Goal: Transaction & Acquisition: Download file/media

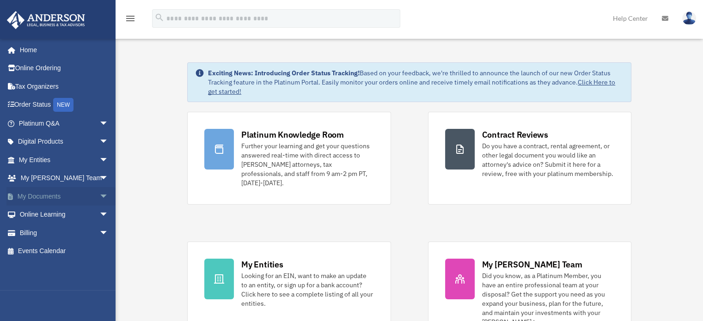
click at [99, 193] on span "arrow_drop_down" at bounding box center [108, 196] width 18 height 19
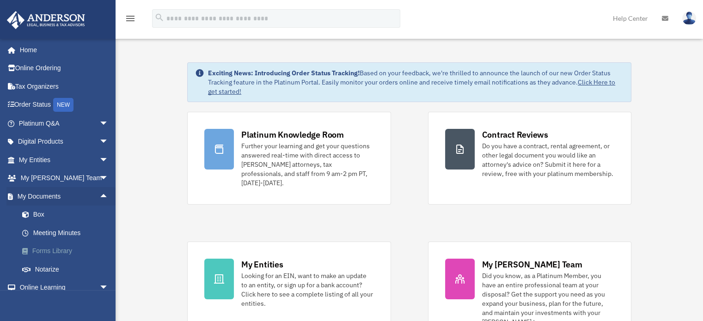
click at [58, 248] on link "Forms Library" at bounding box center [67, 251] width 109 height 18
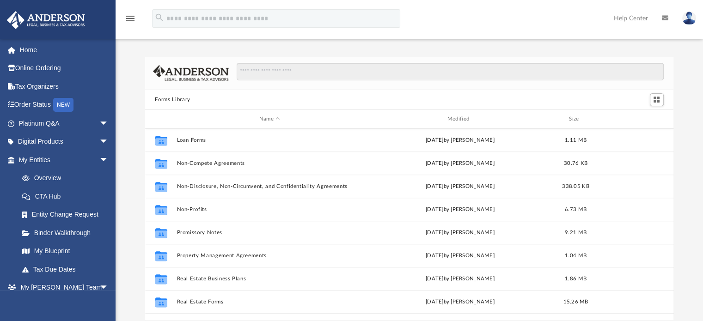
scroll to position [501, 0]
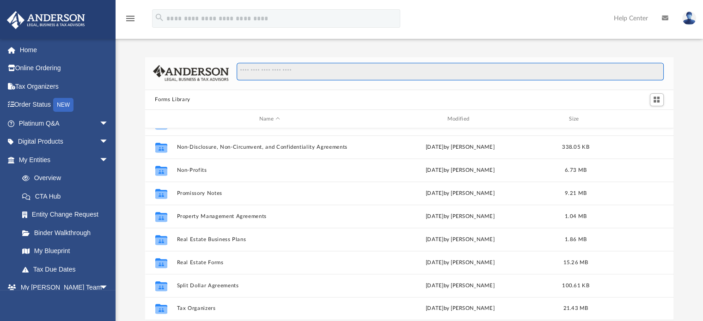
click at [405, 70] on input "Search files and folders" at bounding box center [450, 72] width 426 height 18
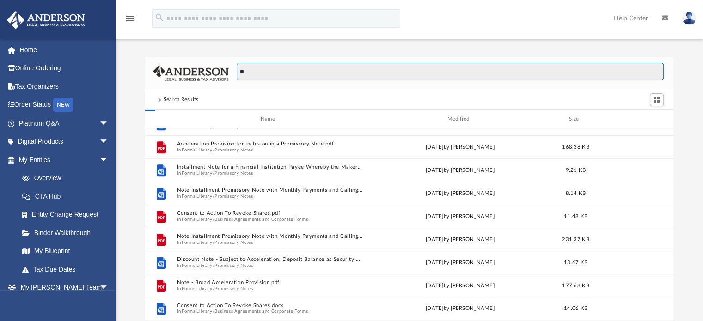
type input "*"
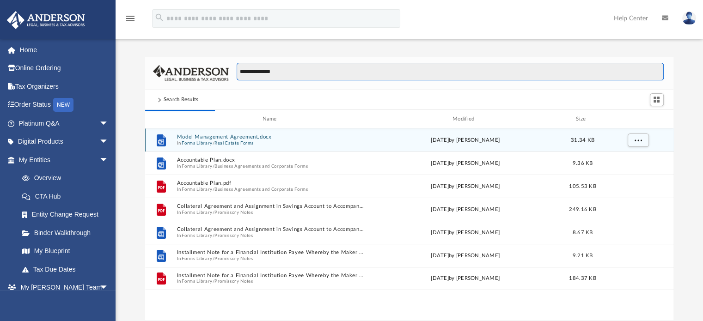
scroll to position [174, 521]
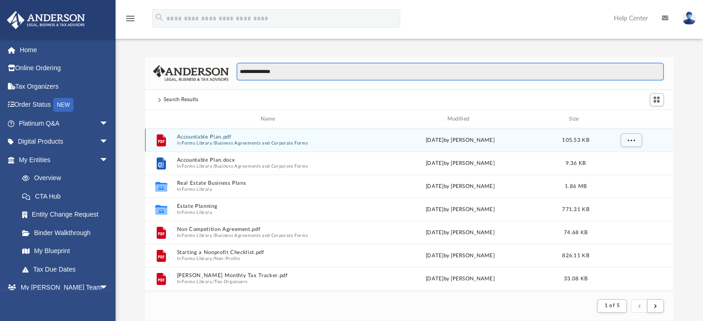
type input "**********"
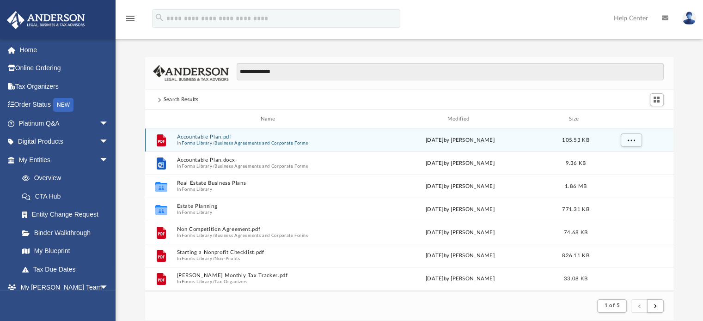
click at [238, 144] on button "Business Agreements and Corporate Forms" at bounding box center [260, 143] width 93 height 6
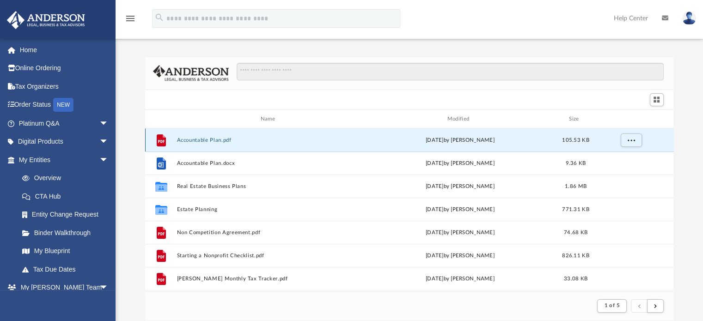
click at [238, 144] on div "File Accountable Plan.pdf [DATE] by [PERSON_NAME] 105.53 KB" at bounding box center [409, 139] width 528 height 23
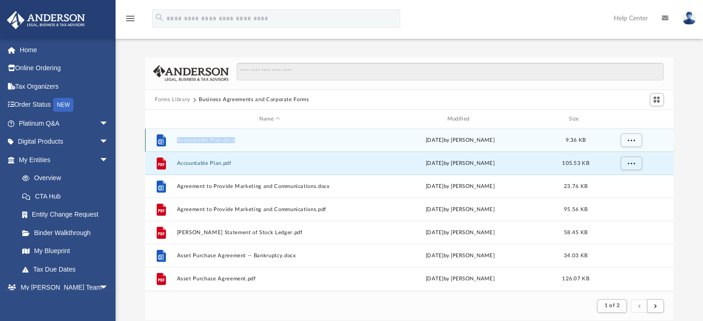
click at [223, 141] on button "Accountable Plan.docx" at bounding box center [269, 140] width 186 height 6
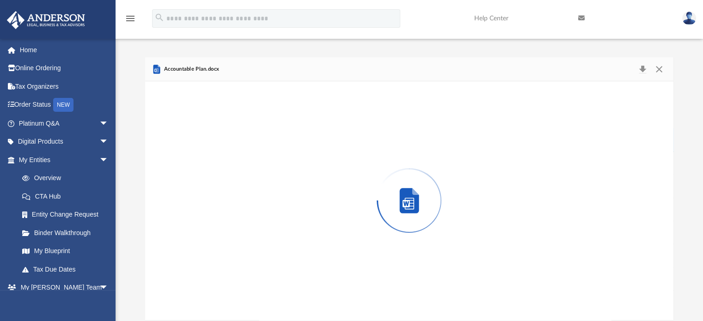
click at [223, 141] on div "Preview" at bounding box center [409, 200] width 528 height 238
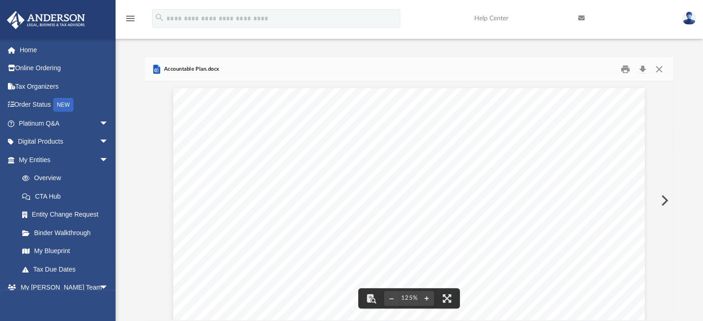
drag, startPoint x: 675, startPoint y: 114, endPoint x: 669, endPoint y: 110, distance: 7.1
click at [669, 110] on div "Forms Library Business Agreements and Corporate Forms Name Modified Size File A…" at bounding box center [408, 188] width 587 height 263
click at [643, 68] on button "Download" at bounding box center [642, 69] width 17 height 14
